Goal: Ask a question

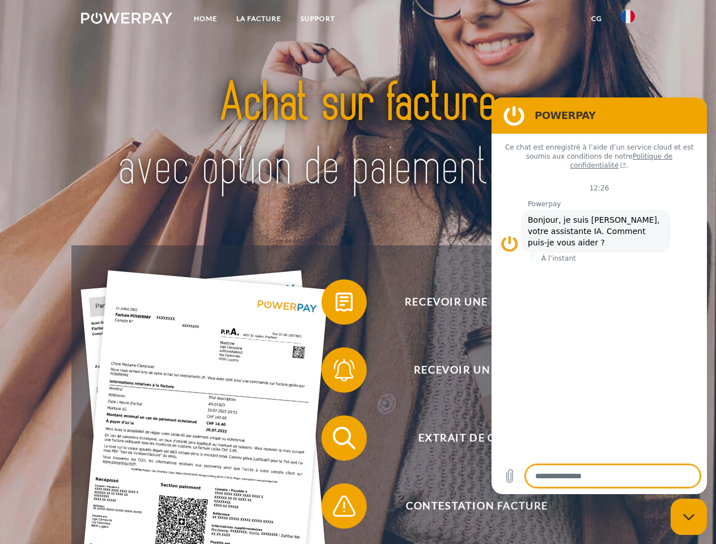
click at [126, 20] on img at bounding box center [126, 17] width 91 height 11
click at [628, 20] on img at bounding box center [628, 17] width 14 height 14
click at [596, 19] on link "CG" at bounding box center [597, 19] width 30 height 20
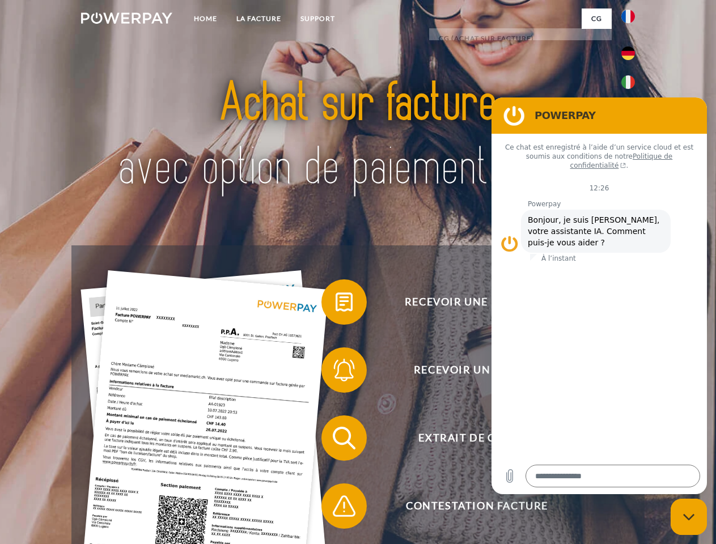
click at [336, 304] on span at bounding box center [327, 302] width 57 height 57
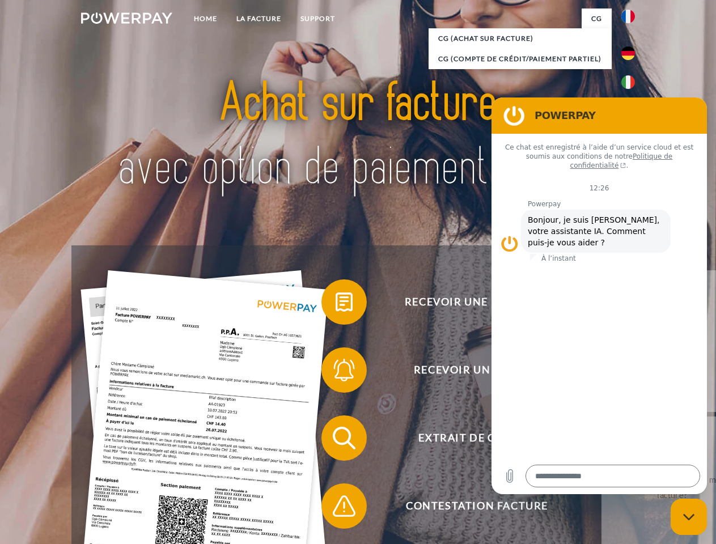
click at [336, 372] on span at bounding box center [327, 370] width 57 height 57
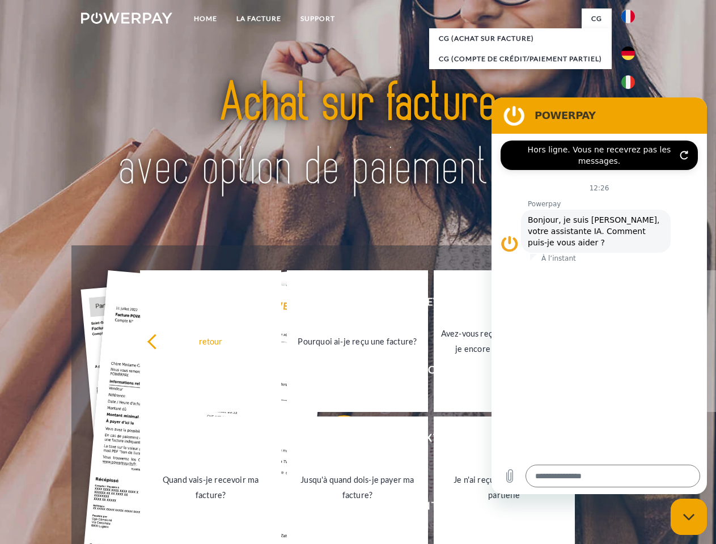
click at [336, 440] on link "Jusqu'à quand dois-je payer ma facture?" at bounding box center [357, 488] width 141 height 142
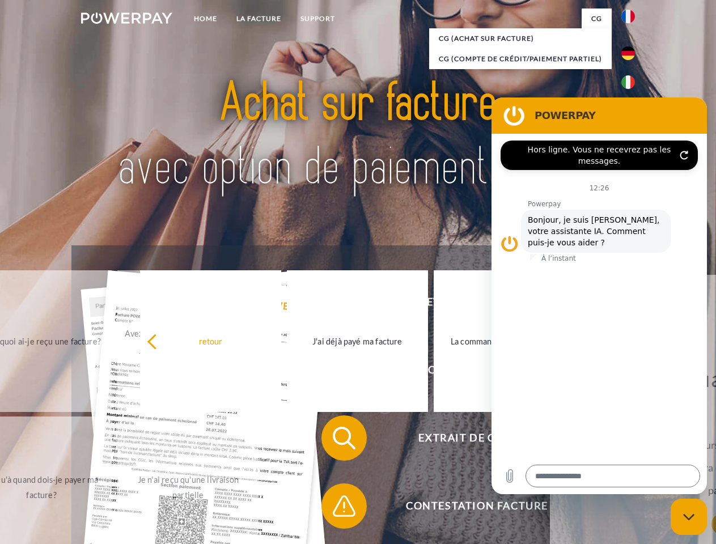
click at [336, 508] on span at bounding box center [327, 506] width 57 height 57
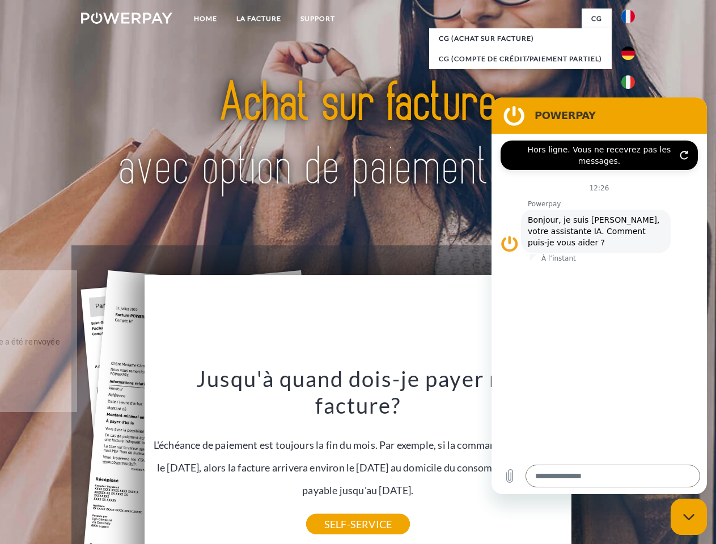
click at [689, 517] on icon "Fermer la fenêtre de messagerie" at bounding box center [689, 517] width 12 height 7
type textarea "*"
